Goal: Task Accomplishment & Management: Manage account settings

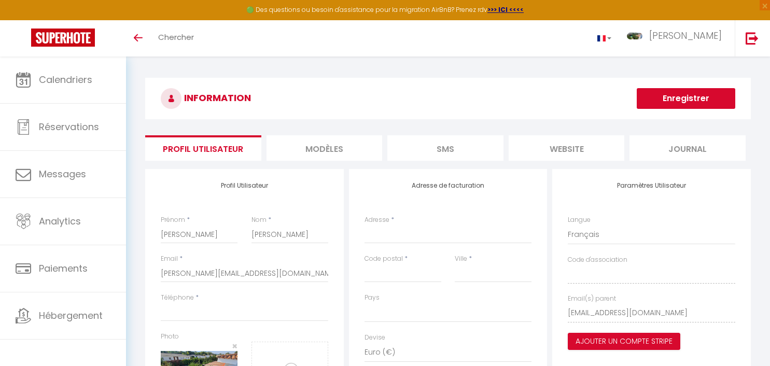
select select
select select "28"
select select "fr"
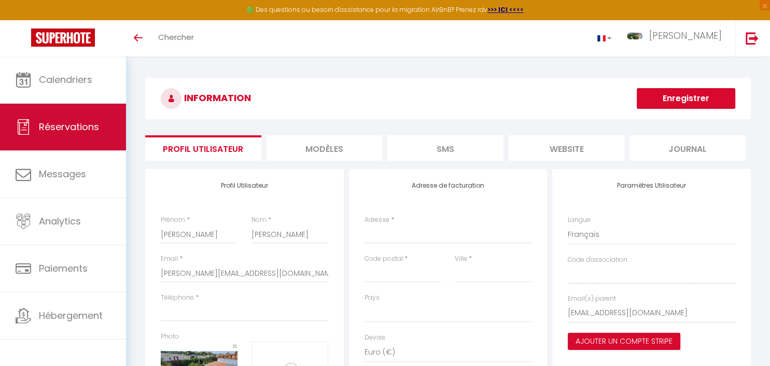
click at [90, 130] on span "Réservations" at bounding box center [69, 126] width 60 height 13
select select "not_cancelled"
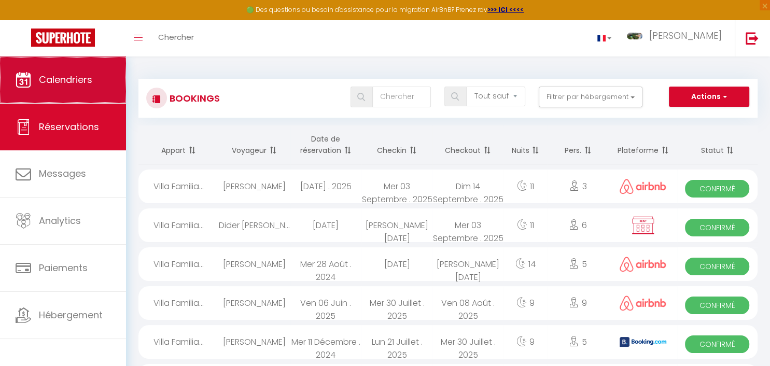
click at [72, 86] on span "Calendriers" at bounding box center [65, 79] width 53 height 13
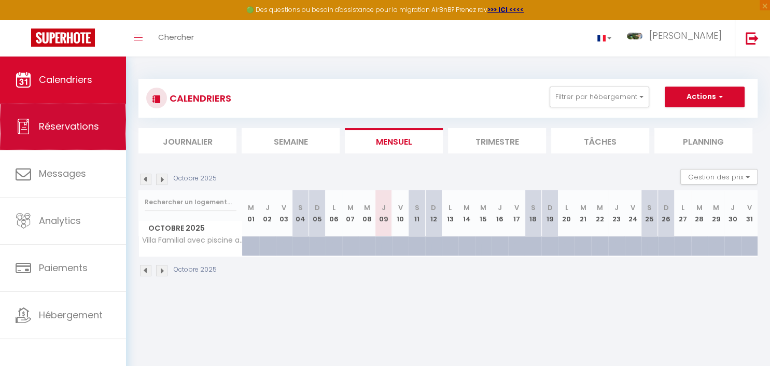
click at [94, 124] on span "Réservations" at bounding box center [69, 126] width 60 height 13
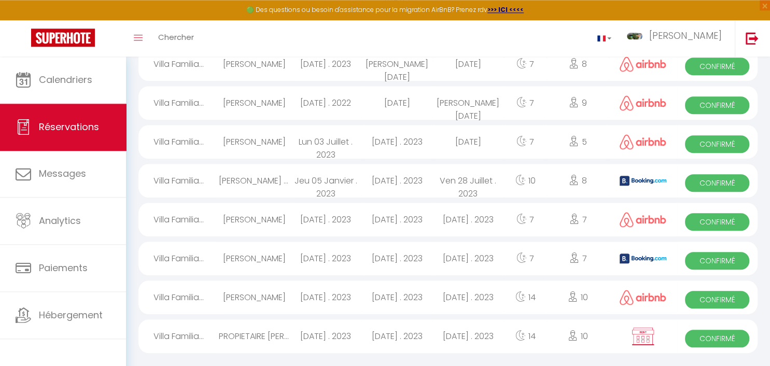
scroll to position [901, 0]
click at [448, 293] on div "[DATE] . 2023" at bounding box center [467, 297] width 71 height 34
select select "OK"
select select "KO"
select select "0"
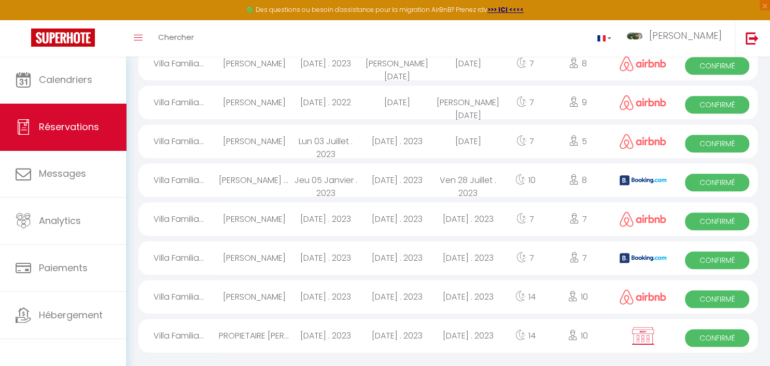
select select "0"
select select "1"
select select
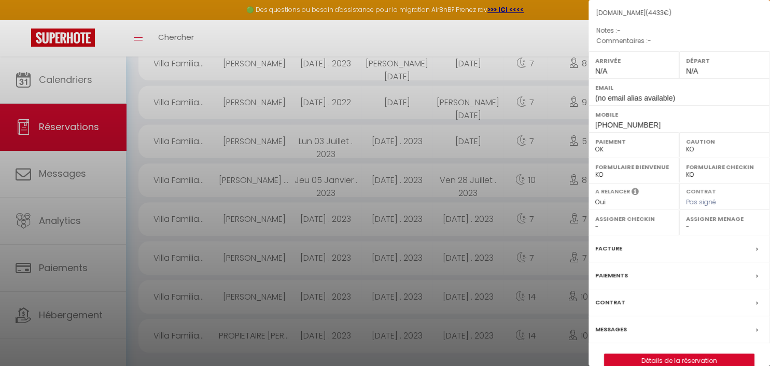
scroll to position [126, 0]
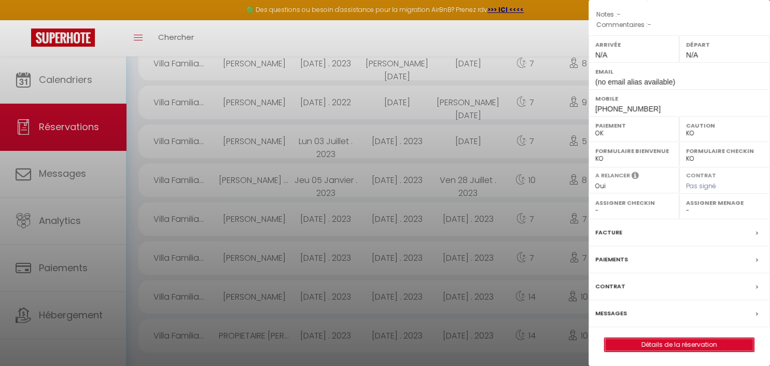
click at [677, 341] on link "Détails de la réservation" at bounding box center [679, 344] width 149 height 13
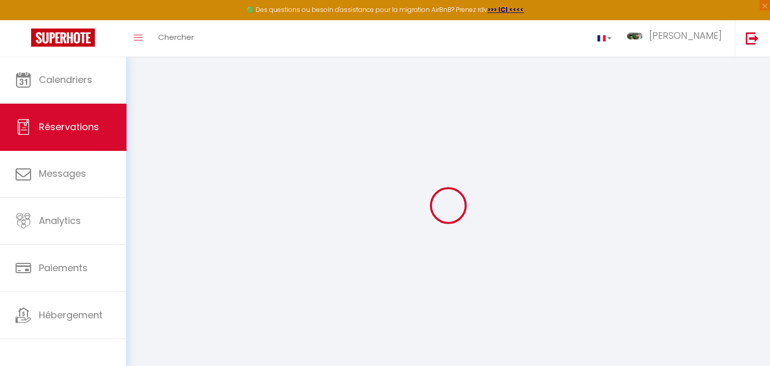
type input "[PERSON_NAME]"
type input "Bocconi"
type input "(no email alias available)"
type input "[PHONE_NUMBER]"
type input "Merano"
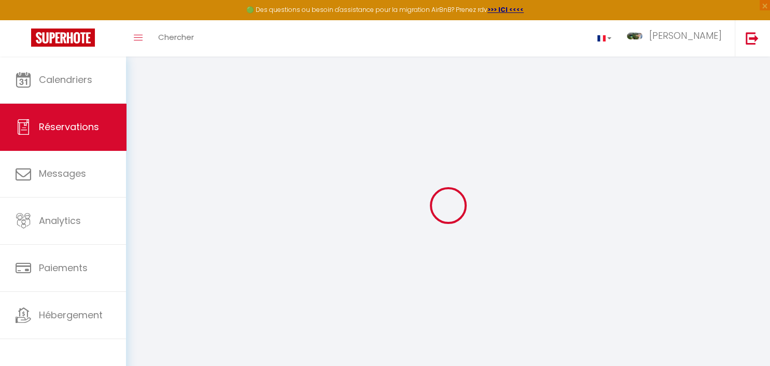
select select "IT"
type input "697.95"
select select "17059"
select select "1"
select select
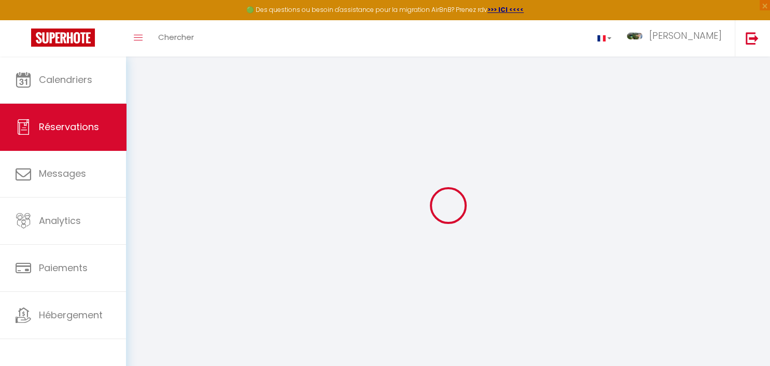
select select
type input "9"
type input "1"
select select "12"
select select
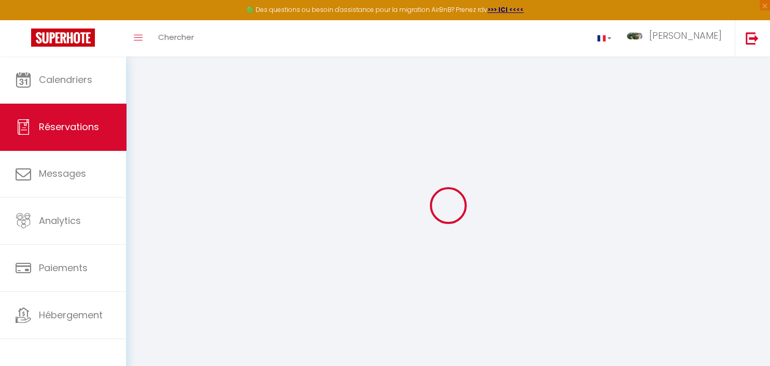
type input "4433"
checkbox input "false"
select select "1"
type input "150"
type input "78"
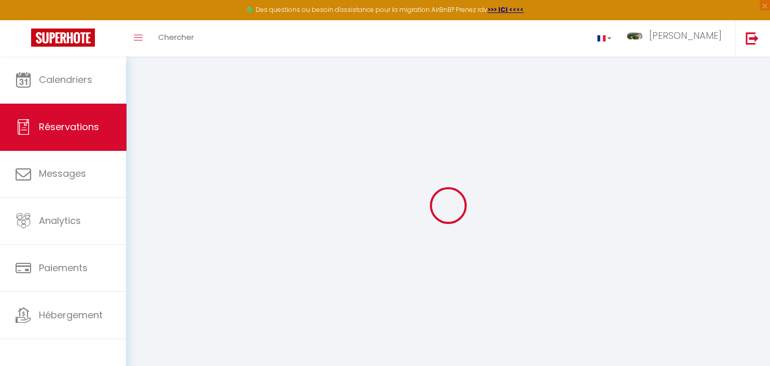
type input "0"
select select
select select "14"
checkbox input "false"
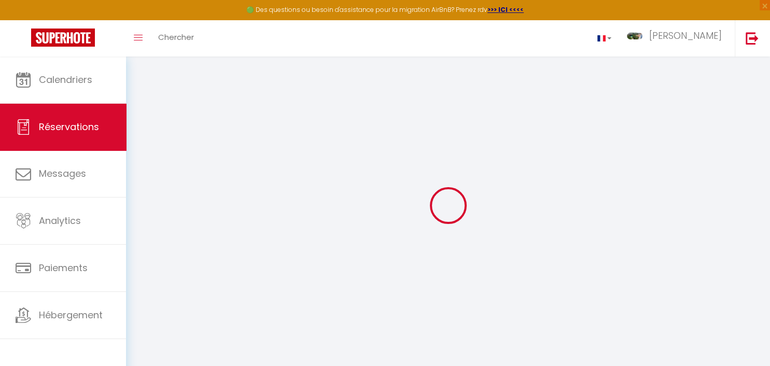
select select
checkbox input "false"
select select
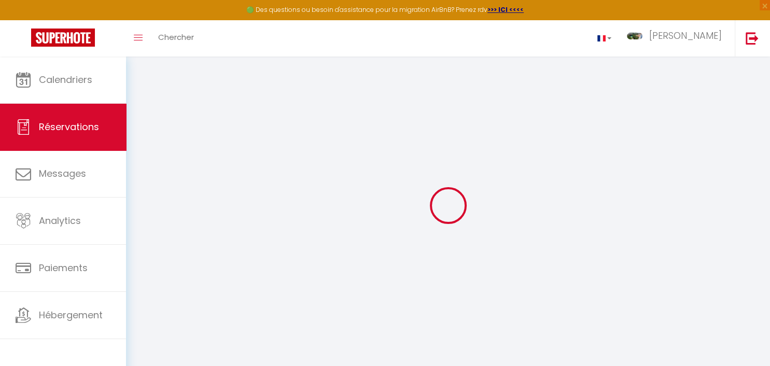
checkbox input "false"
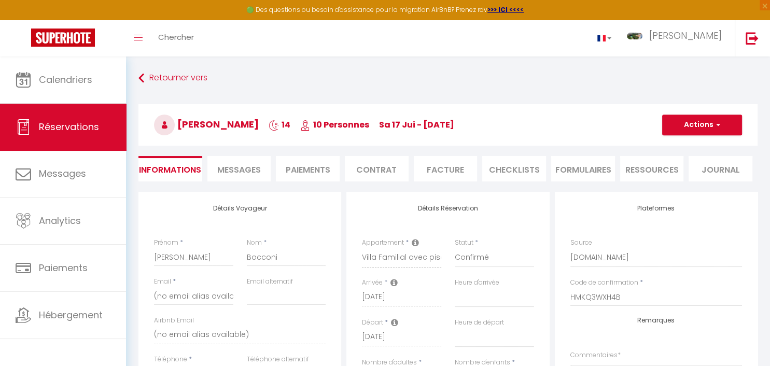
select select
checkbox input "false"
select select
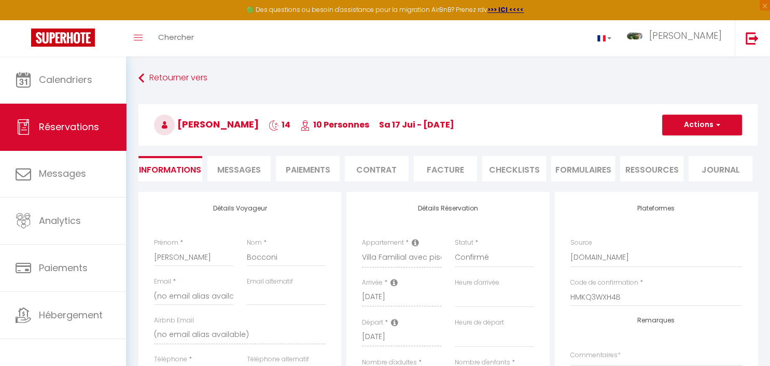
checkbox input "false"
select select
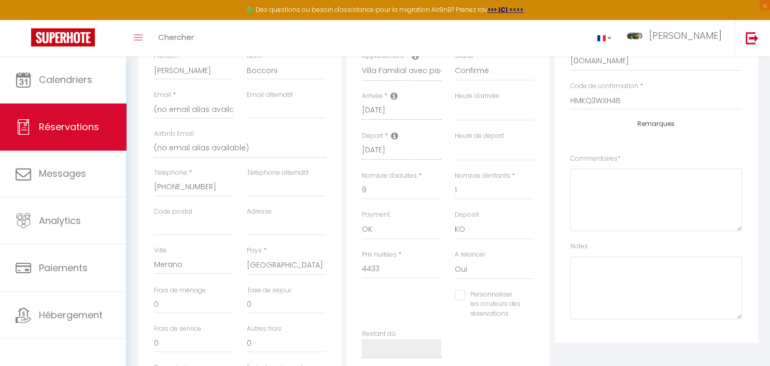
scroll to position [164, 0]
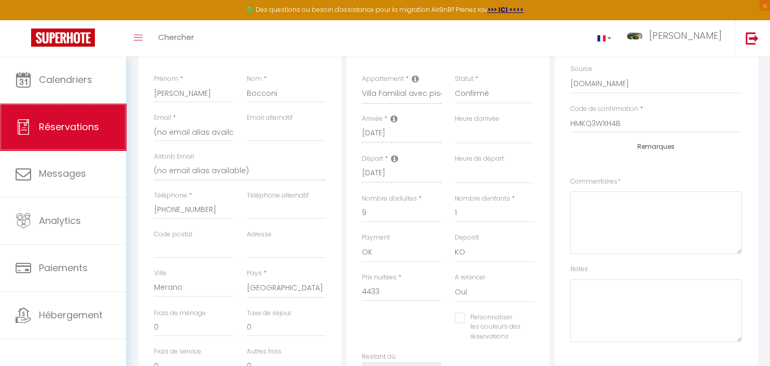
click at [66, 123] on span "Réservations" at bounding box center [69, 126] width 60 height 13
select select "not_cancelled"
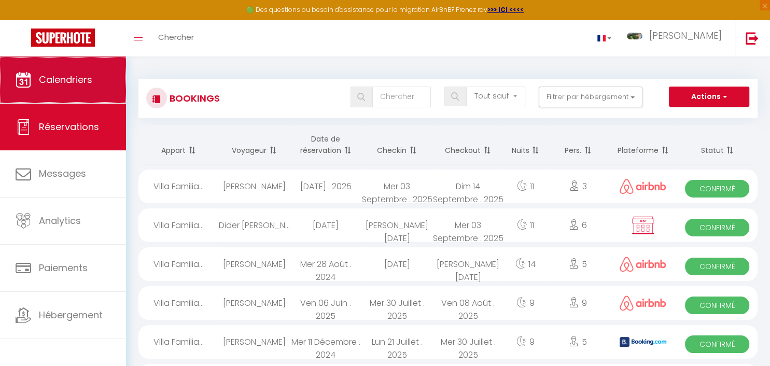
click at [81, 83] on span "Calendriers" at bounding box center [65, 79] width 53 height 13
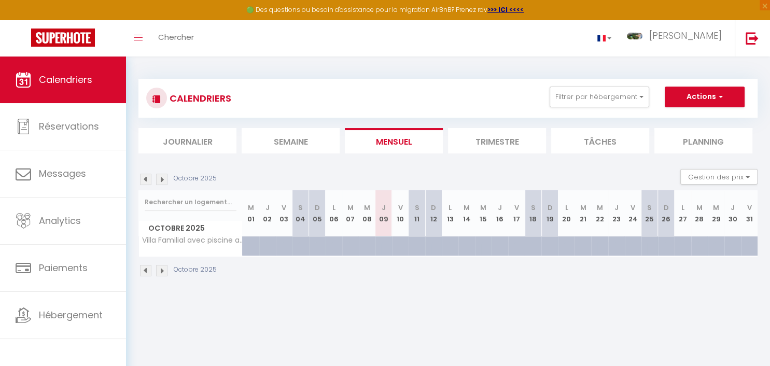
click at [486, 145] on li "Trimestre" at bounding box center [497, 140] width 98 height 25
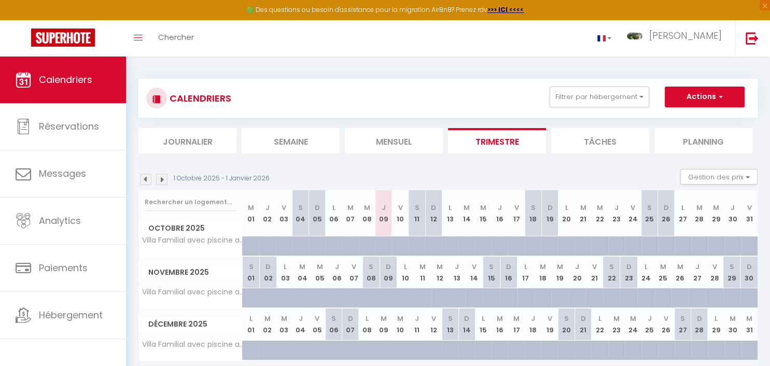
click at [161, 182] on img at bounding box center [161, 179] width 11 height 11
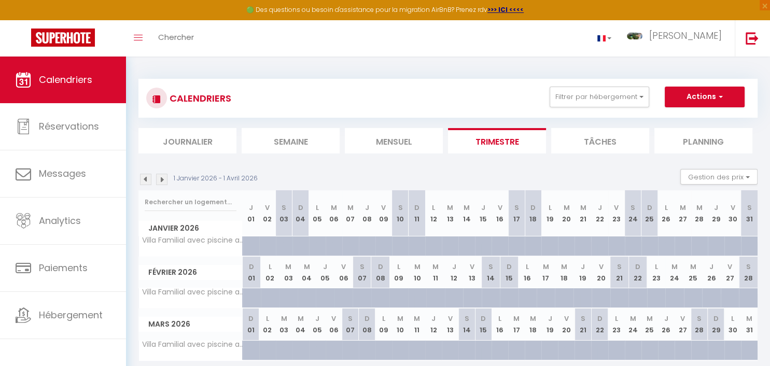
click at [161, 182] on img at bounding box center [161, 179] width 11 height 11
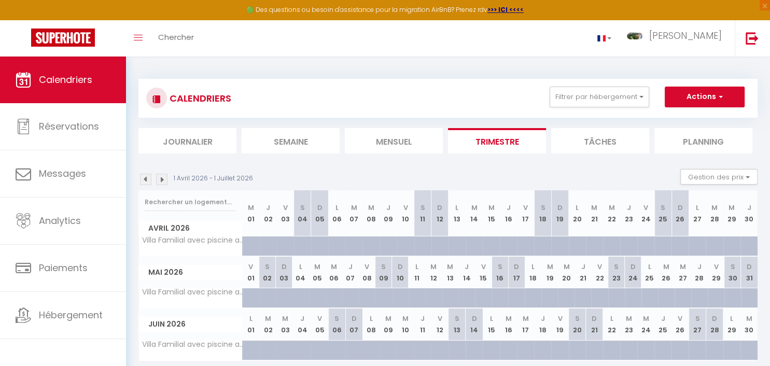
click at [161, 182] on img at bounding box center [161, 179] width 11 height 11
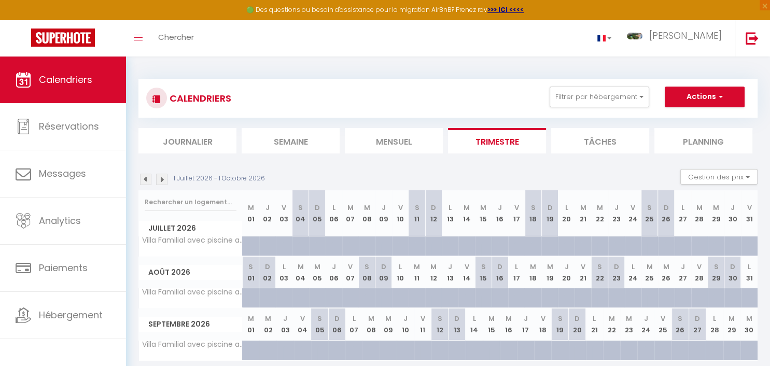
click at [161, 182] on img at bounding box center [161, 179] width 11 height 11
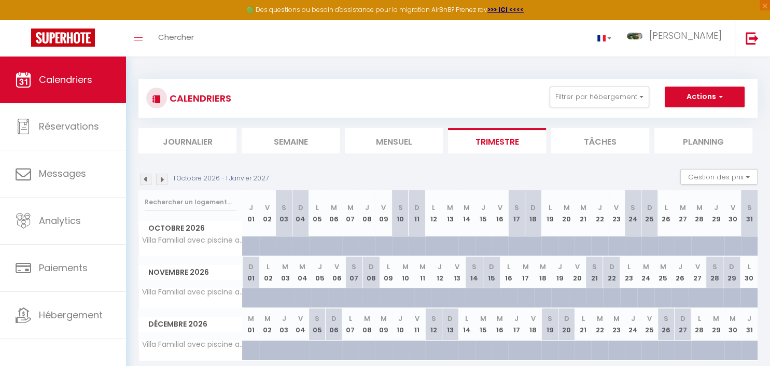
click at [145, 184] on img at bounding box center [145, 179] width 11 height 11
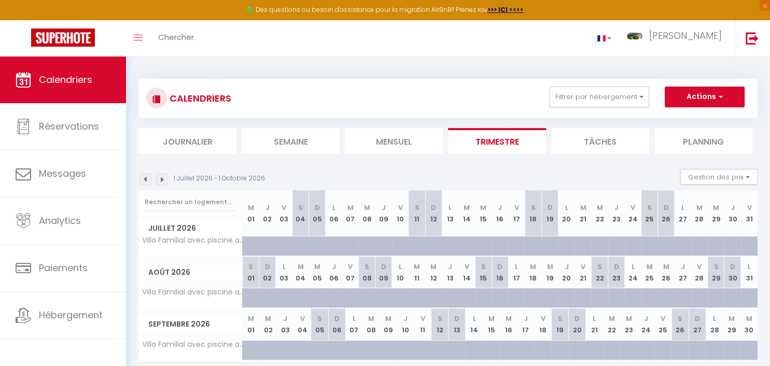
click at [145, 184] on img at bounding box center [145, 179] width 11 height 11
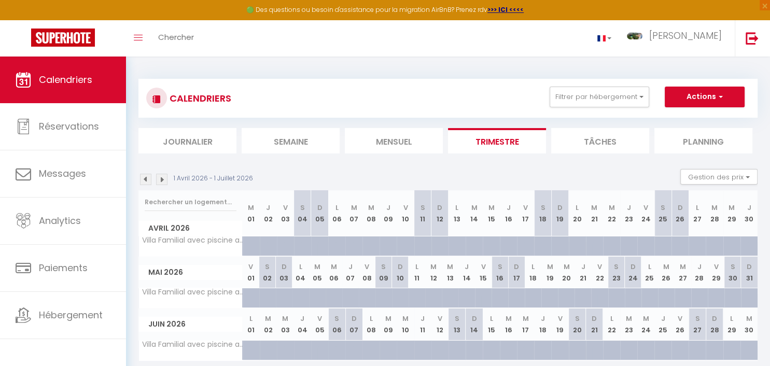
click at [163, 181] on img at bounding box center [161, 179] width 11 height 11
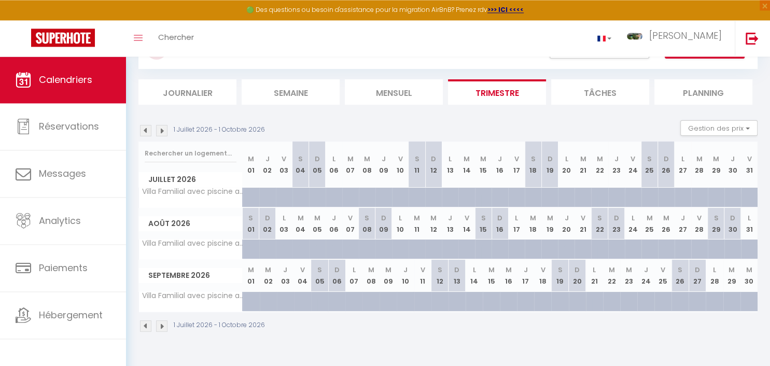
scroll to position [54, 0]
